Goal: Task Accomplishment & Management: Manage account settings

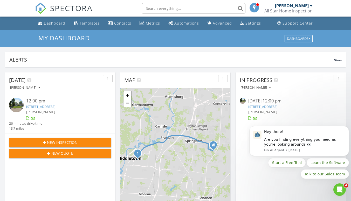
click at [258, 105] on body "Hey there! Are you finding everything you need as you're looking around? 👀 Fin …" at bounding box center [299, 143] width 100 height 86
click at [262, 106] on body "Hey there! Are you finding everything you need as you're looking around? 👀 Fin …" at bounding box center [299, 143] width 100 height 86
click at [338, 191] on icon "Open Intercom Messenger" at bounding box center [338, 189] width 9 height 9
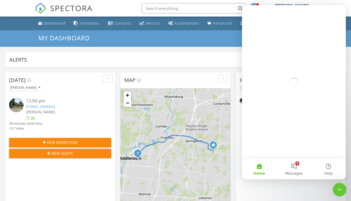
click at [341, 190] on icon "Close Intercom Messenger" at bounding box center [339, 189] width 6 height 6
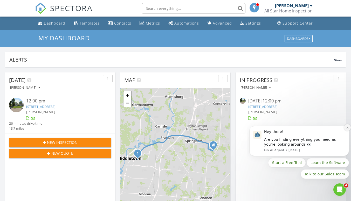
click at [346, 128] on icon "Dismiss notification" at bounding box center [347, 128] width 3 height 3
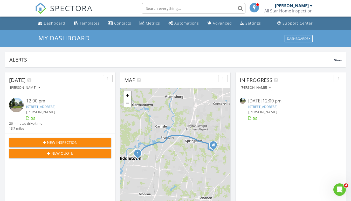
click at [272, 108] on link "2506 North Ave, Middletown, OH 45042" at bounding box center [262, 106] width 29 height 5
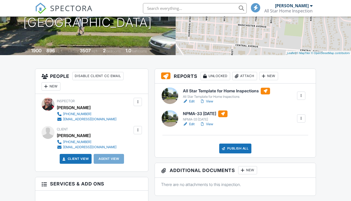
click at [192, 97] on div "All Star Template for Home Inspections" at bounding box center [226, 97] width 87 height 4
